Goal: Information Seeking & Learning: Learn about a topic

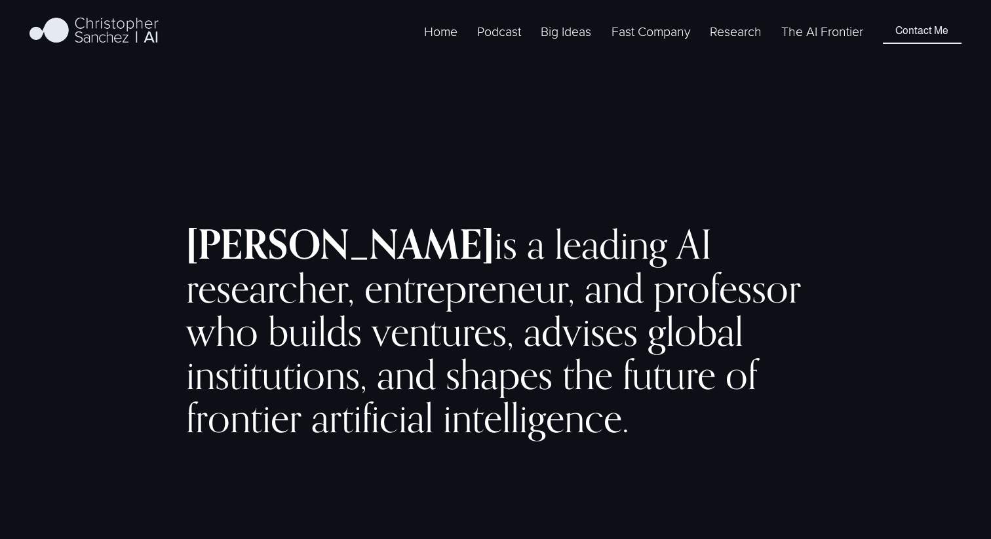
click at [0, 0] on span "Fast Company [GEOGRAPHIC_DATA] - Español" at bounding box center [0, 0] width 0 height 0
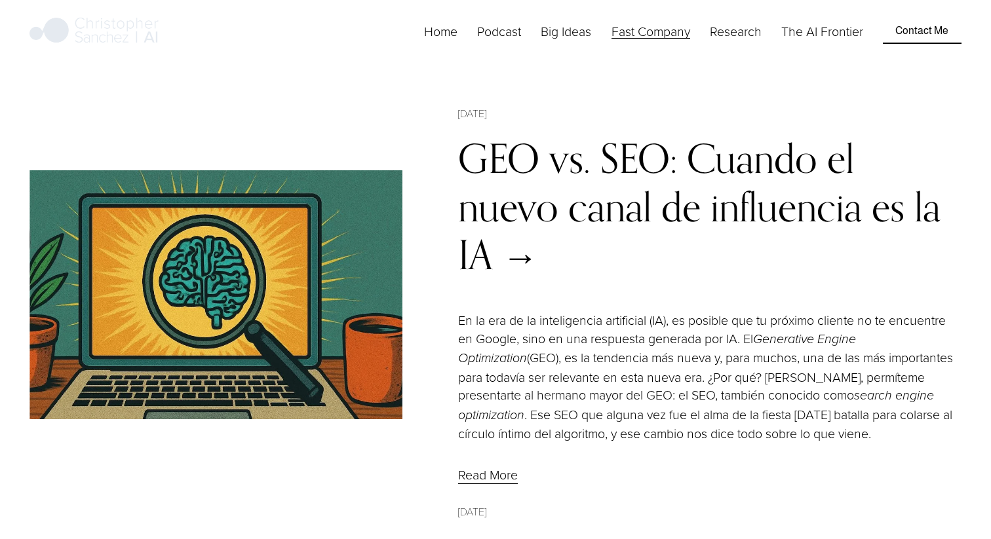
click at [340, 332] on img at bounding box center [215, 294] width 373 height 249
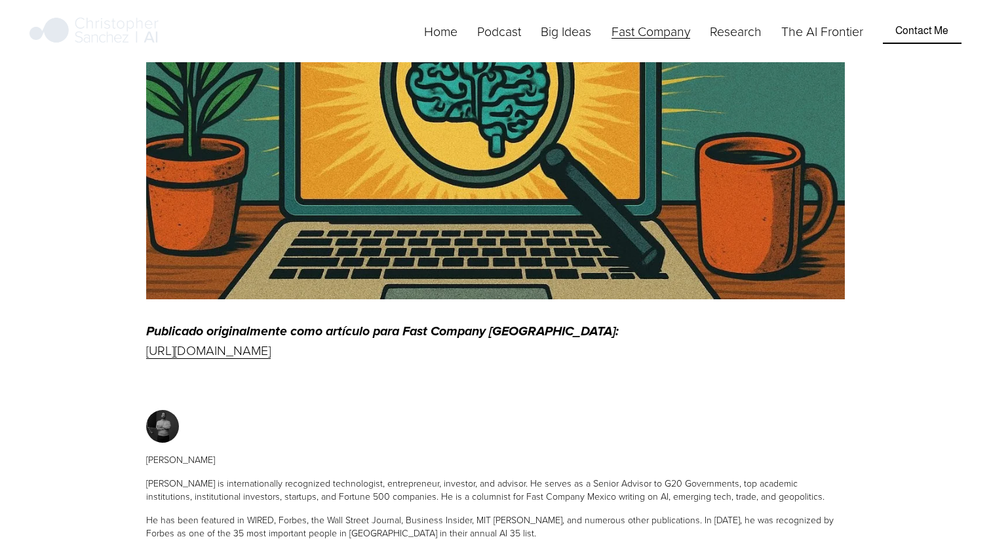
scroll to position [524, 0]
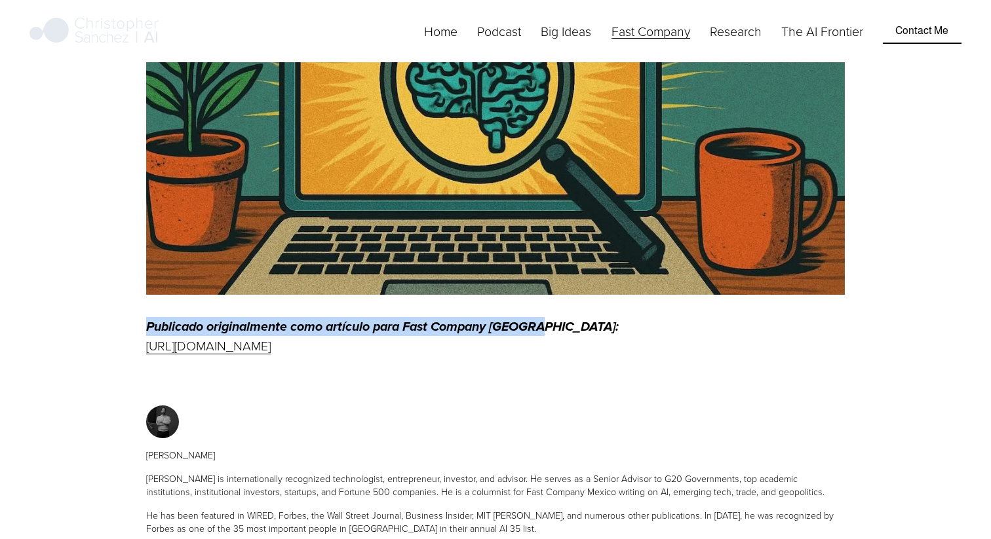
drag, startPoint x: 145, startPoint y: 326, endPoint x: 754, endPoint y: 332, distance: 609.5
click at [754, 332] on div "Publicado originalmente como artículo para Fast Company [GEOGRAPHIC_DATA]: [URL…" at bounding box center [495, 336] width 721 height 60
copy em "Publicado originalmente como artículo para Fast Company [GEOGRAPHIC_DATA]:"
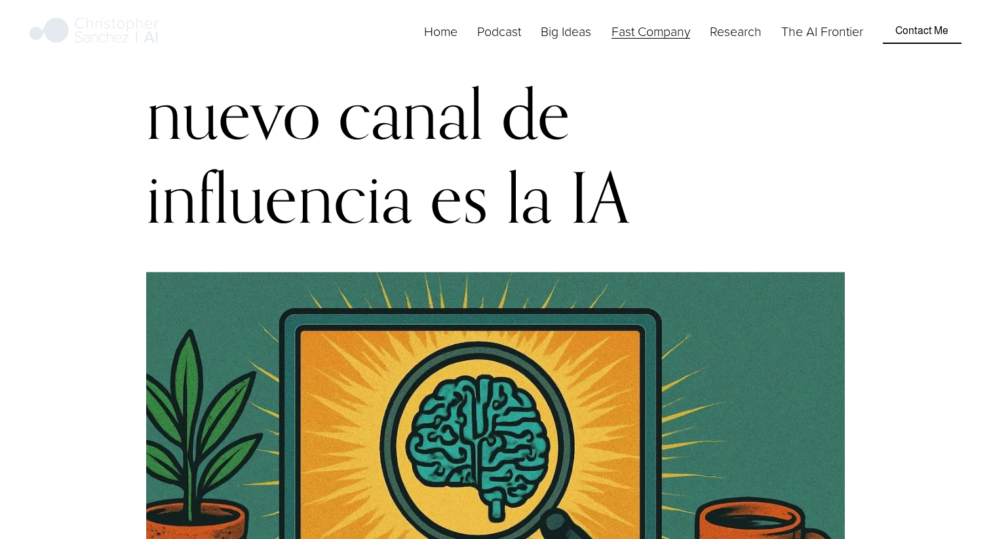
scroll to position [131, 0]
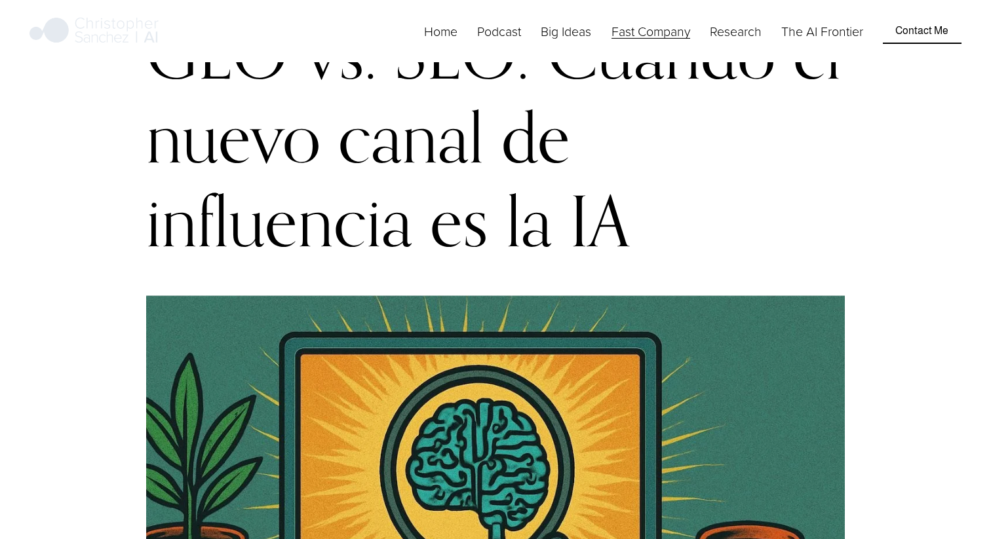
click at [0, 0] on span "Fast Company [GEOGRAPHIC_DATA] - English" at bounding box center [0, 0] width 0 height 0
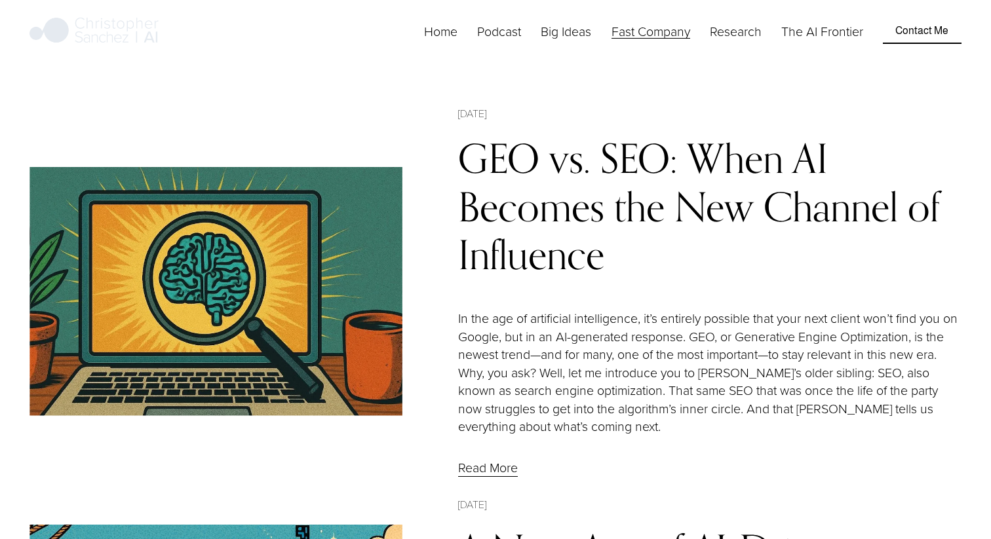
click at [364, 307] on img at bounding box center [215, 291] width 373 height 249
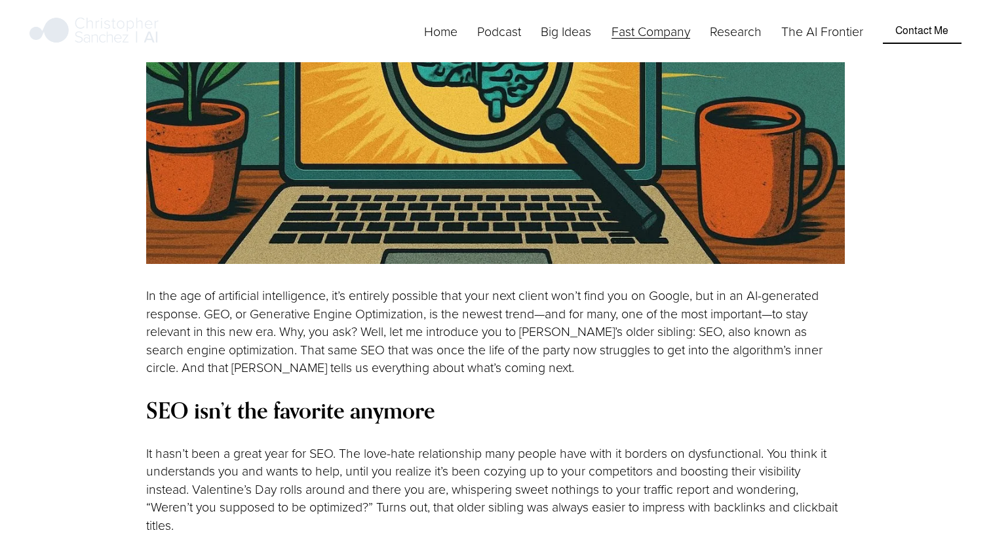
scroll to position [554, 0]
